Goal: Information Seeking & Learning: Find contact information

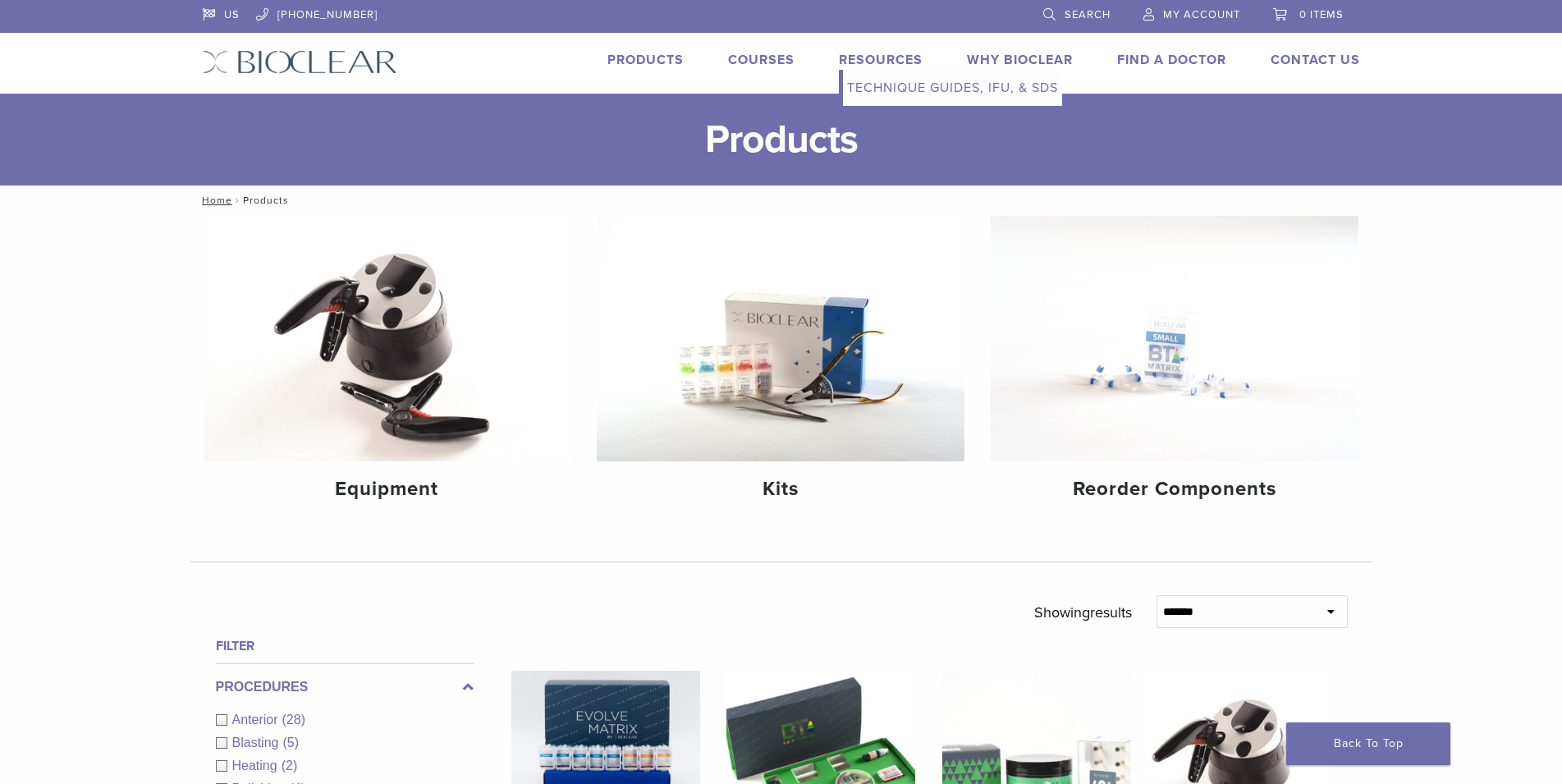
click at [886, 82] on link "Technique Guides, IFU, & SDS" at bounding box center [952, 88] width 219 height 36
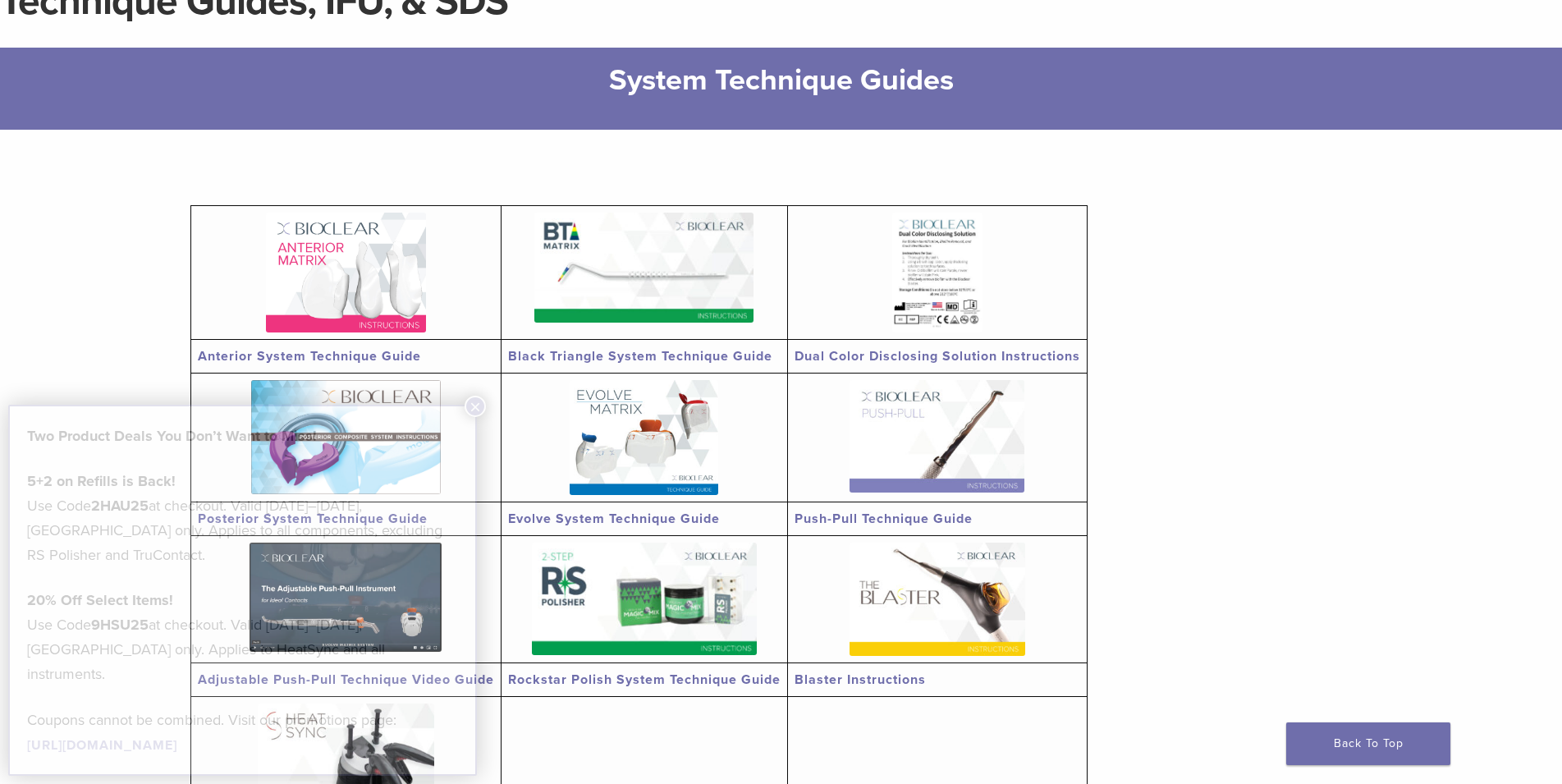
scroll to position [251, 0]
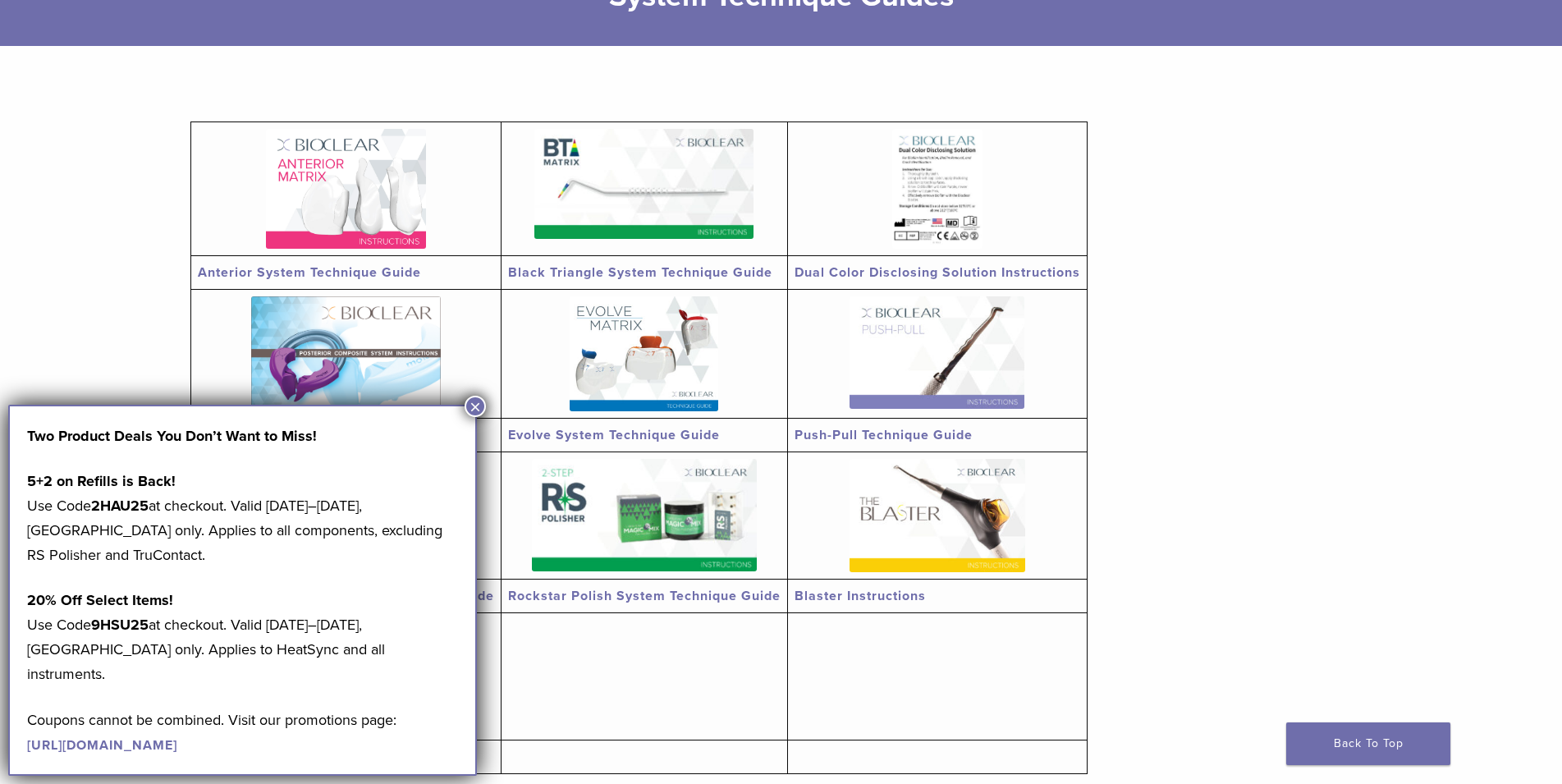
click at [1274, 292] on section "Anterior System Technique Guide Black Triangle System Technique Guide Dual Colo…" at bounding box center [781, 451] width 1182 height 810
click at [475, 404] on button "×" at bounding box center [475, 406] width 21 height 21
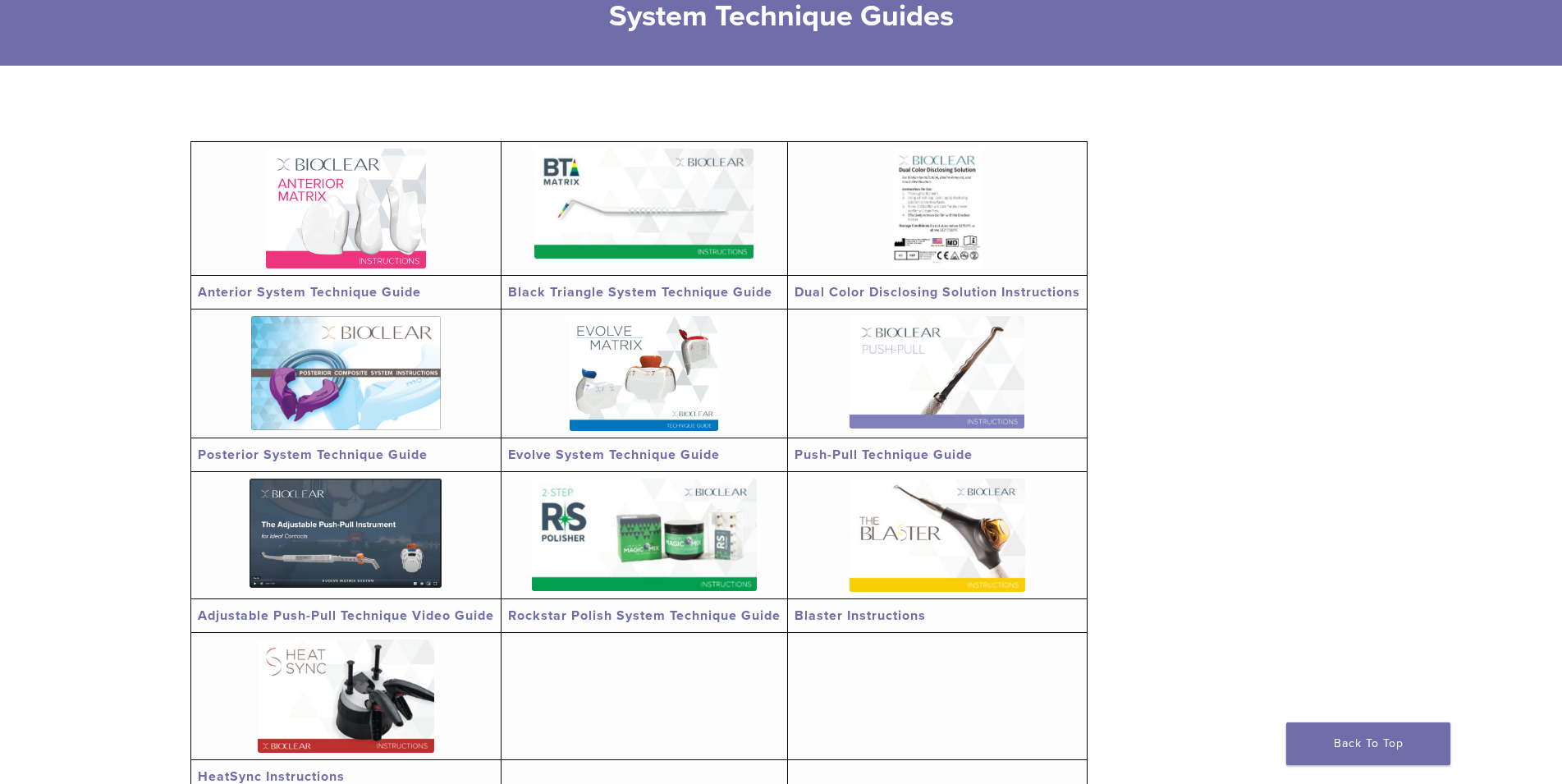
scroll to position [84, 0]
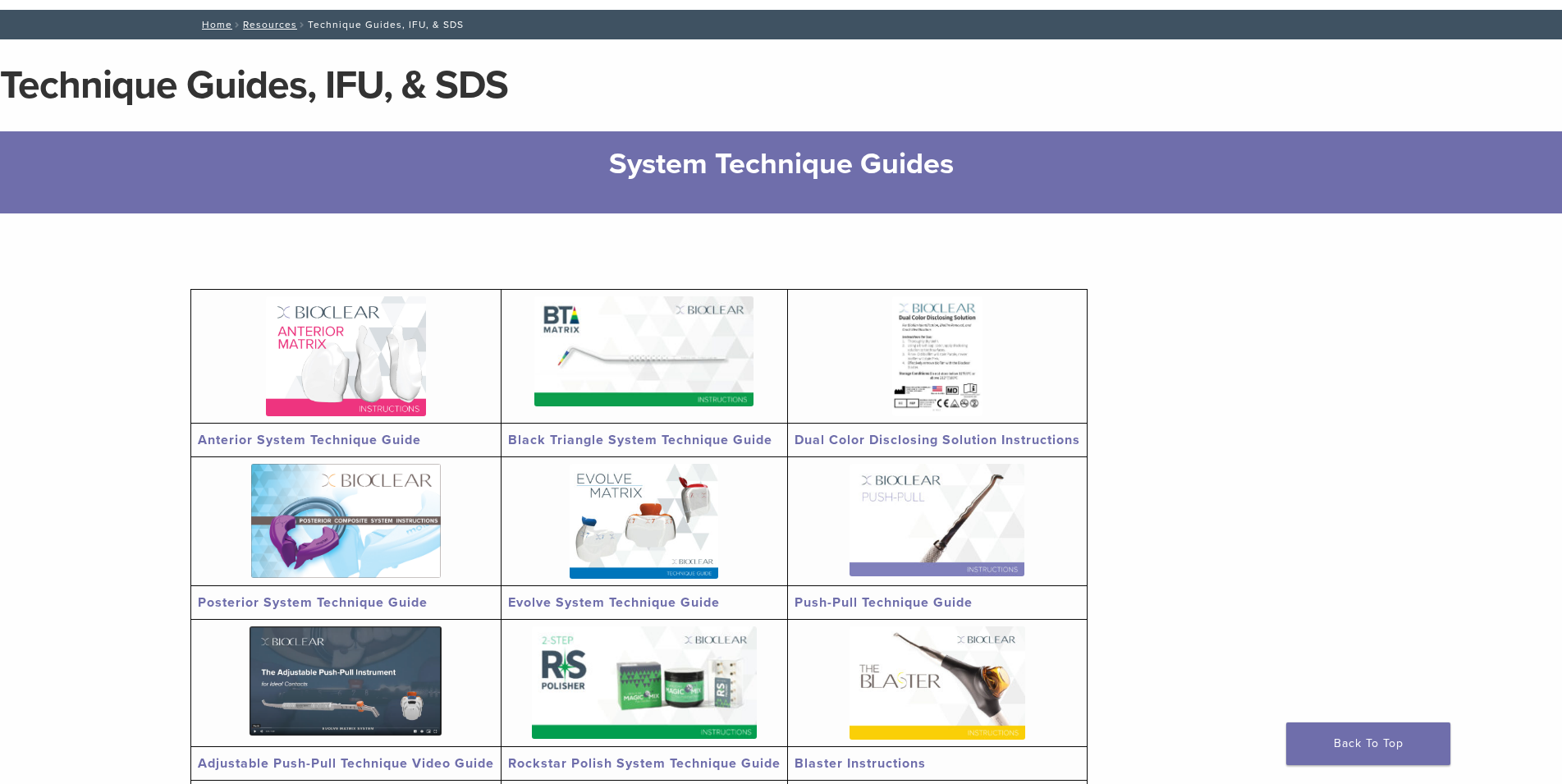
click at [394, 385] on img at bounding box center [346, 356] width 160 height 119
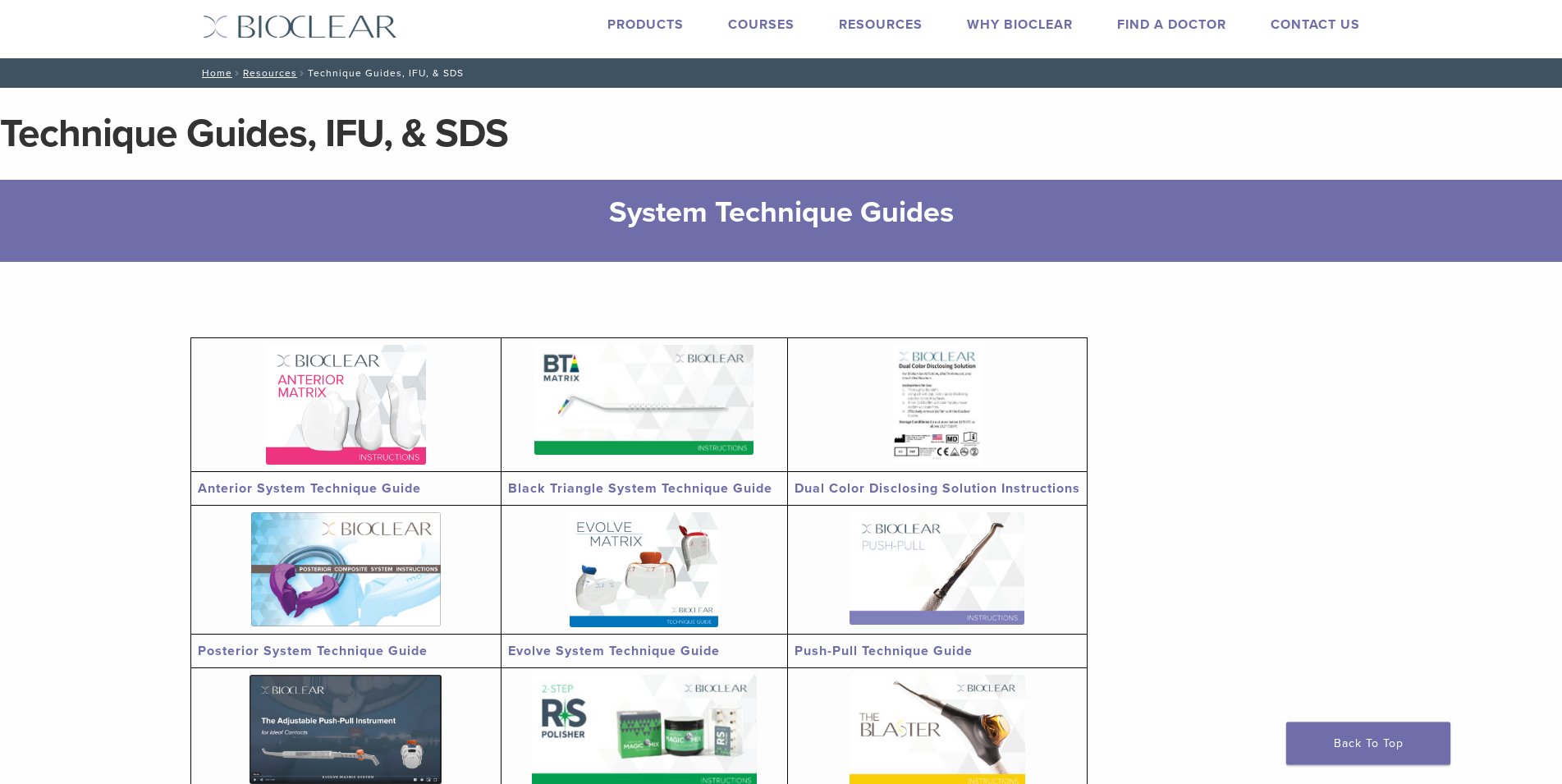
scroll to position [0, 0]
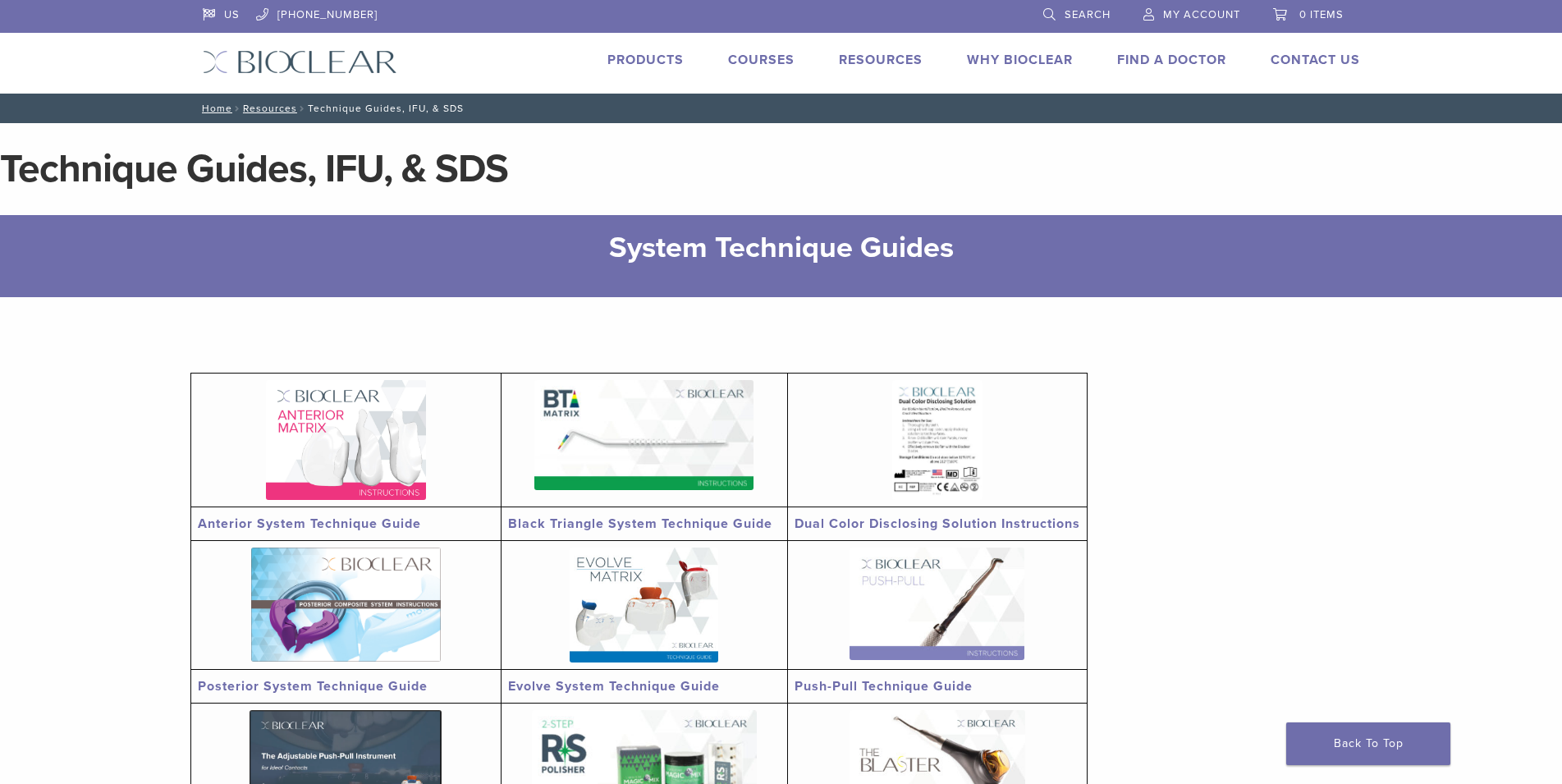
click at [1162, 58] on link "Find A Doctor" at bounding box center [1172, 60] width 110 height 16
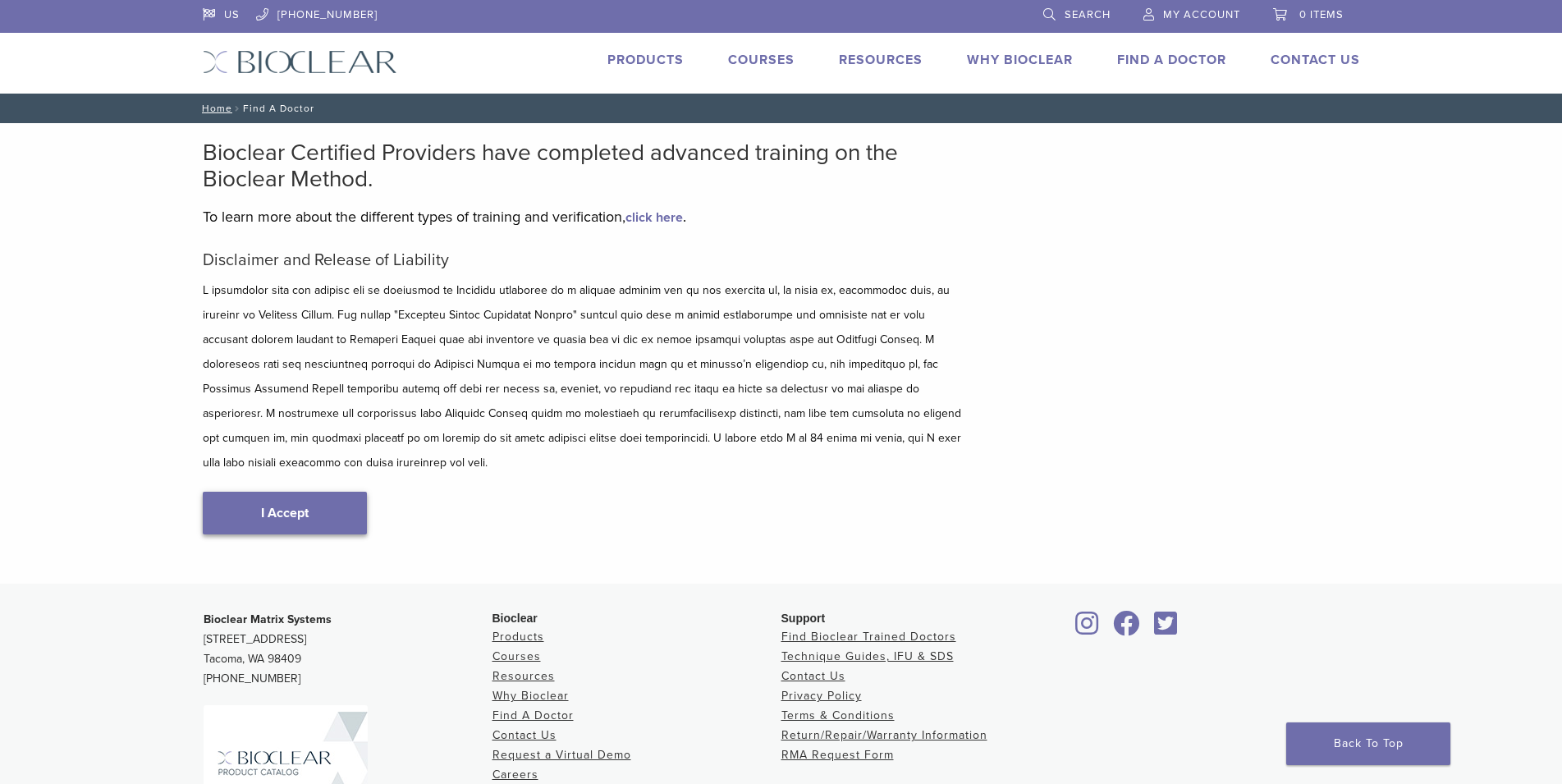
click at [275, 492] on link "I Accept" at bounding box center [284, 513] width 164 height 43
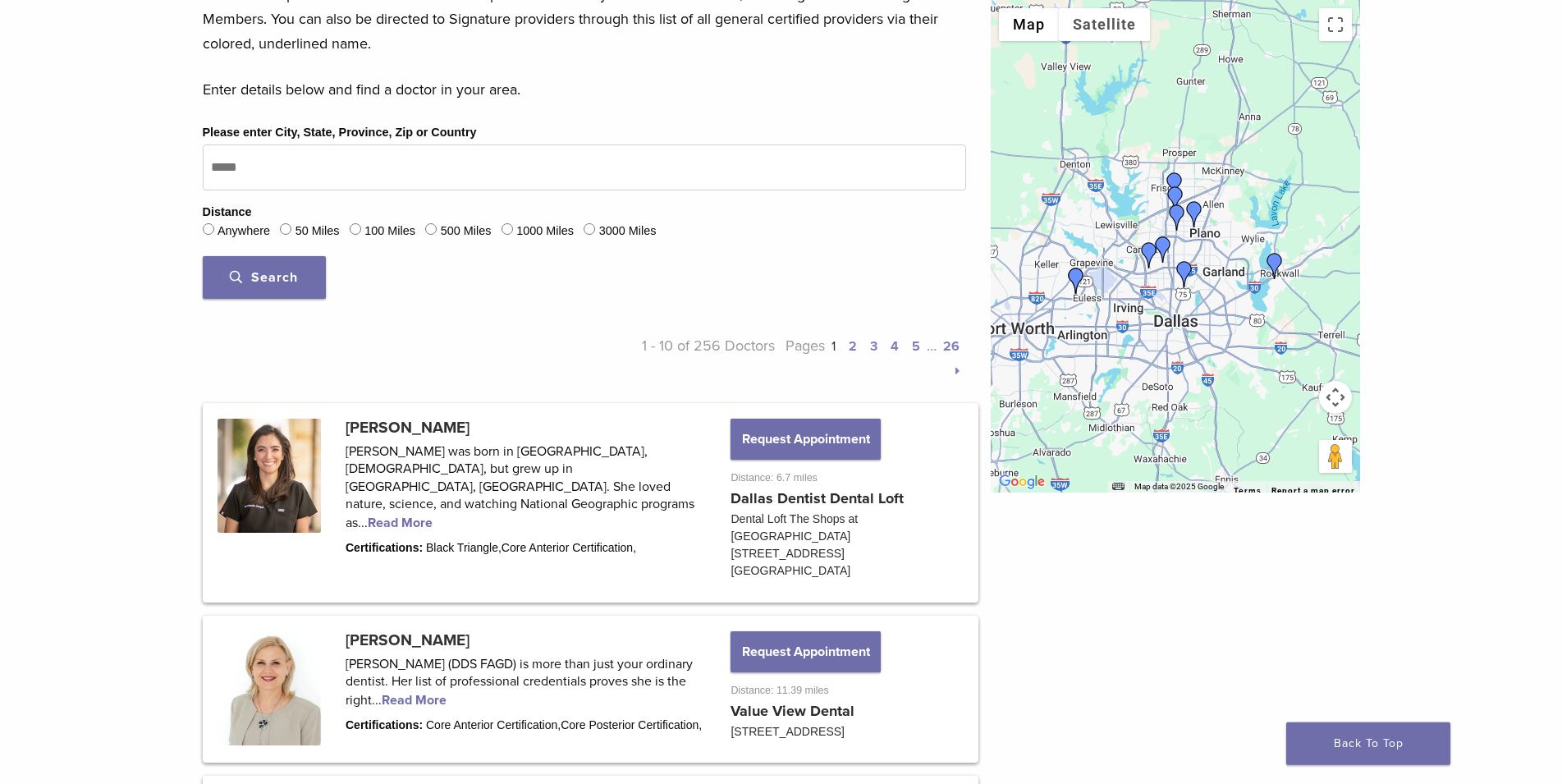
scroll to position [335, 0]
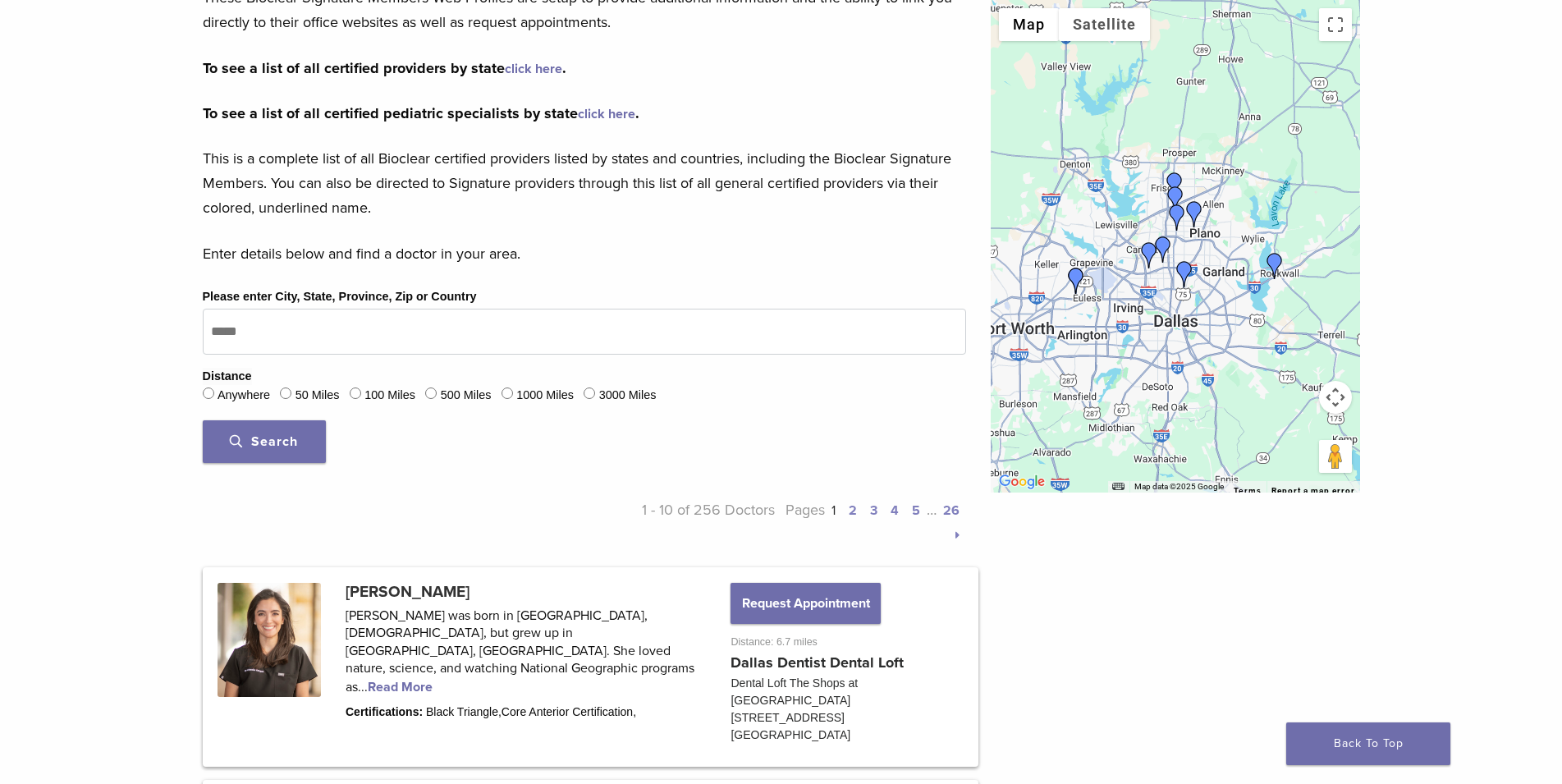
click at [859, 503] on p "Pages 1 2 3 4 5 … 26" at bounding box center [871, 522] width 191 height 49
click at [853, 506] on link "2" at bounding box center [853, 511] width 8 height 16
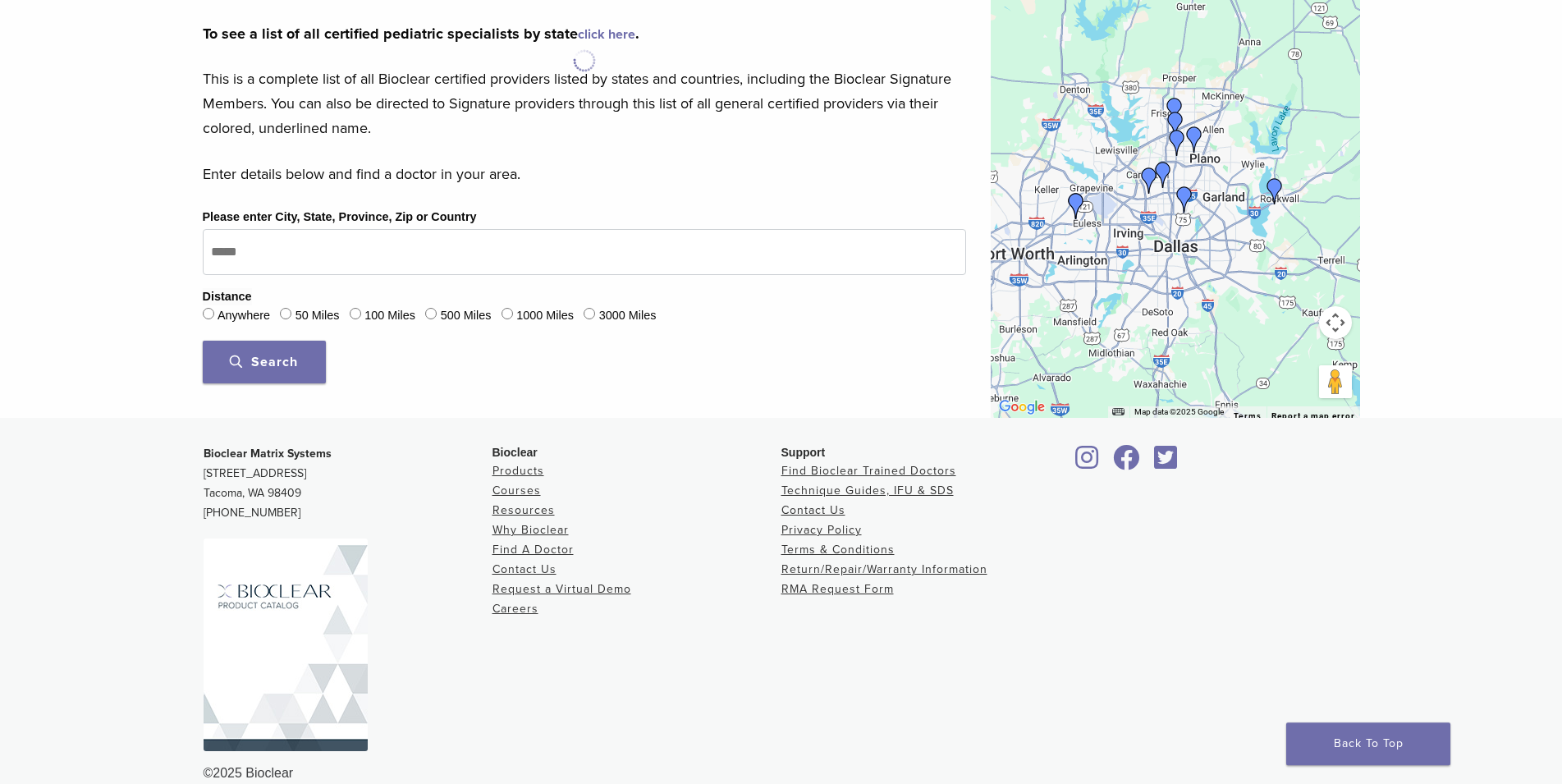
scroll to position [439, 0]
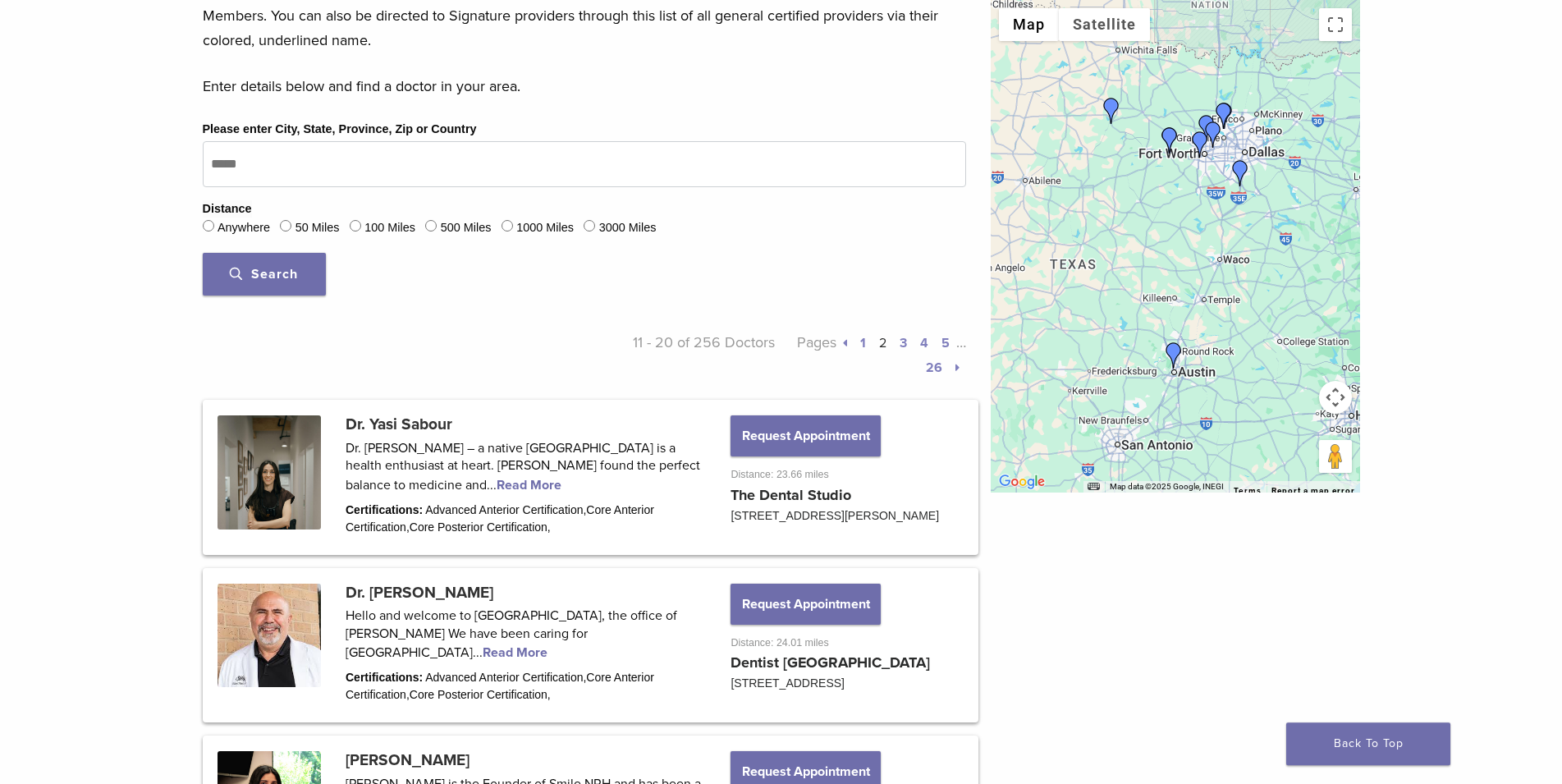
scroll to position [356, 0]
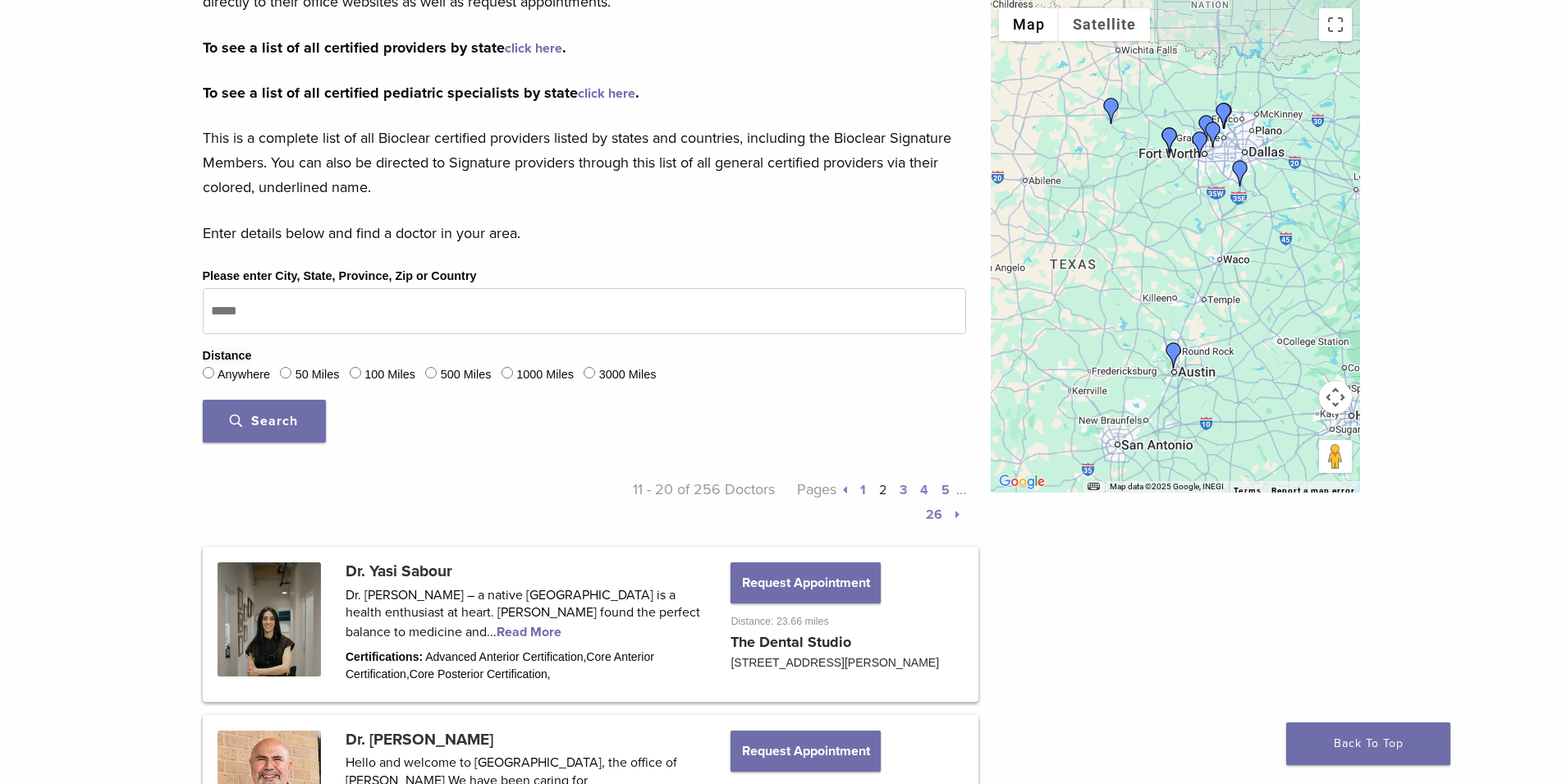
click at [900, 490] on link "3" at bounding box center [903, 490] width 7 height 16
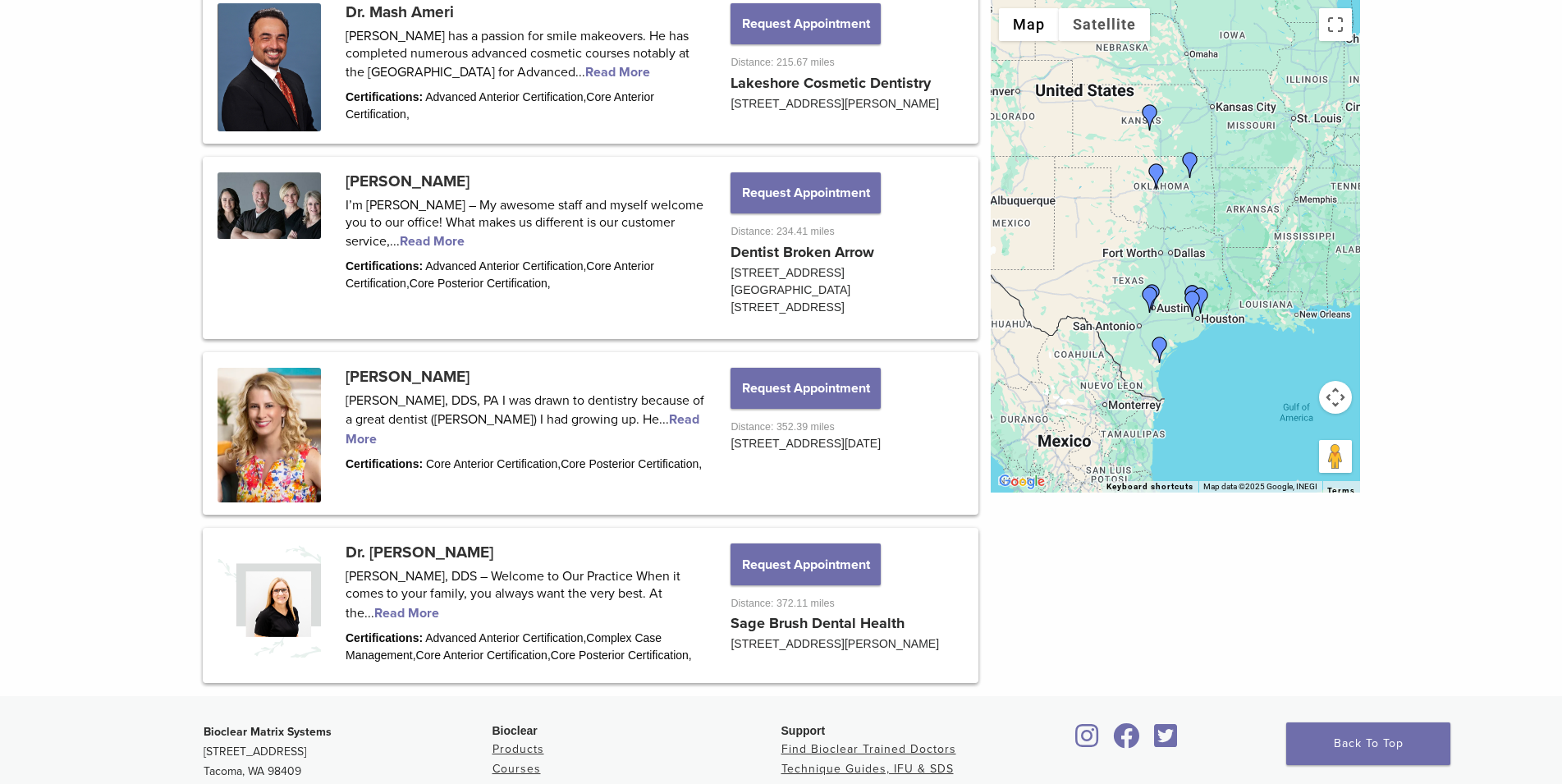
scroll to position [1862, 0]
